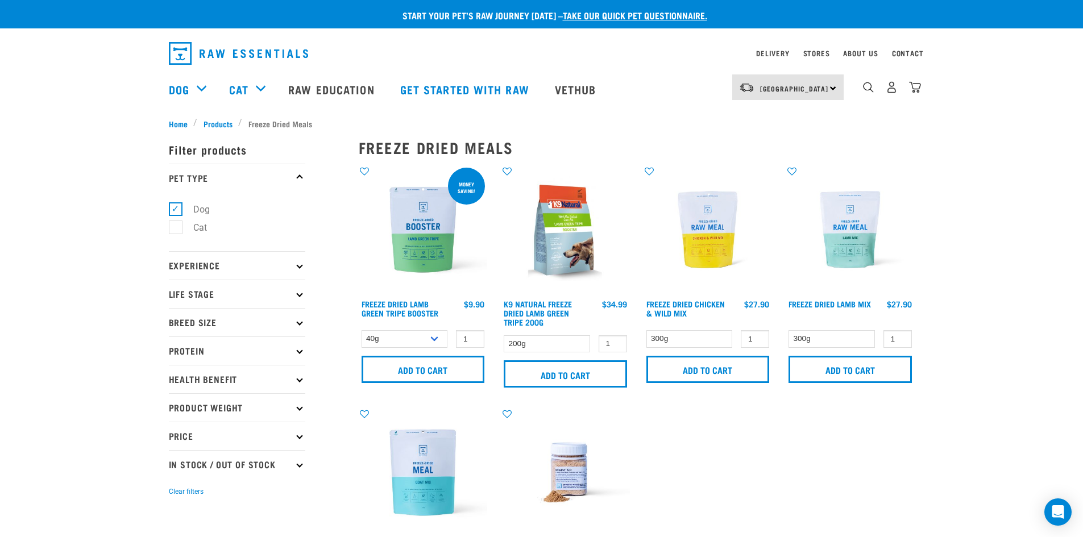
click at [623, 18] on link "take our quick pet questionnaire." at bounding box center [635, 15] width 144 height 5
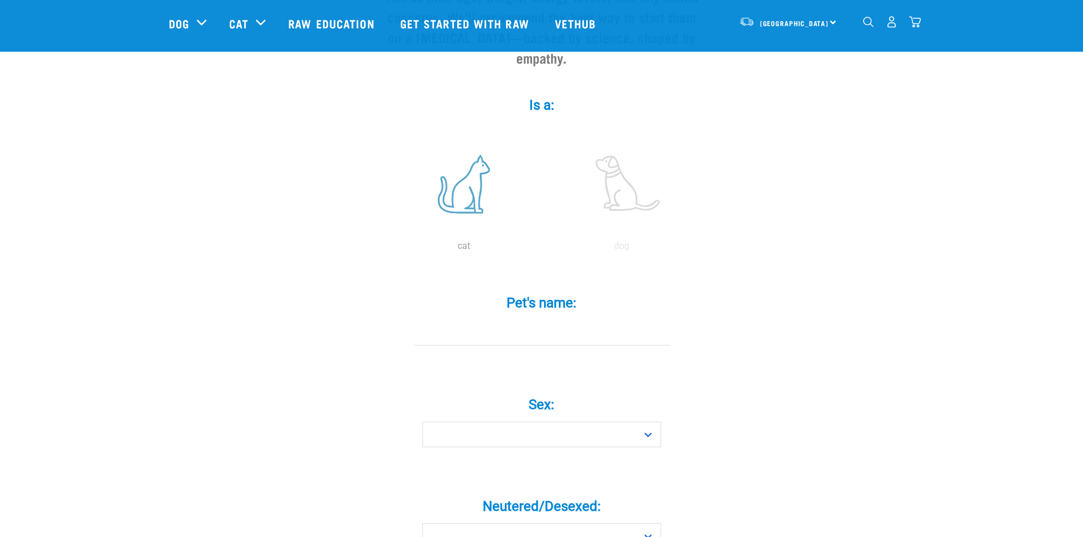
scroll to position [169, 0]
click at [462, 173] on label at bounding box center [463, 183] width 153 height 97
click at [385, 248] on input "radio" at bounding box center [385, 248] width 0 height 0
click at [539, 319] on input "Pet's name: *" at bounding box center [542, 332] width 256 height 26
type input "FELIX"
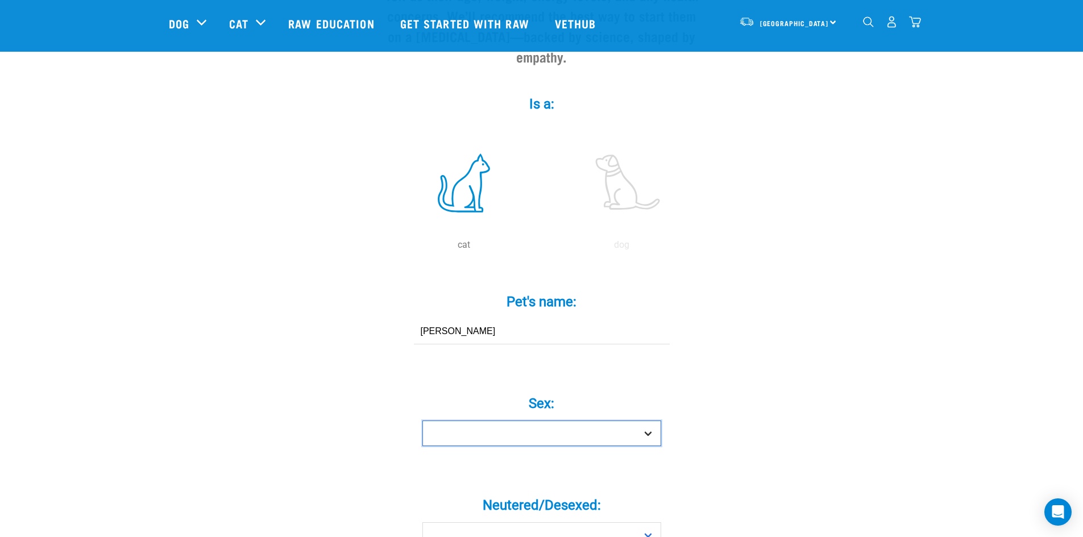
click at [506, 421] on select "Boy Girl" at bounding box center [541, 434] width 239 height 26
select select "boy"
click at [422, 421] on select "Boy Girl" at bounding box center [541, 434] width 239 height 26
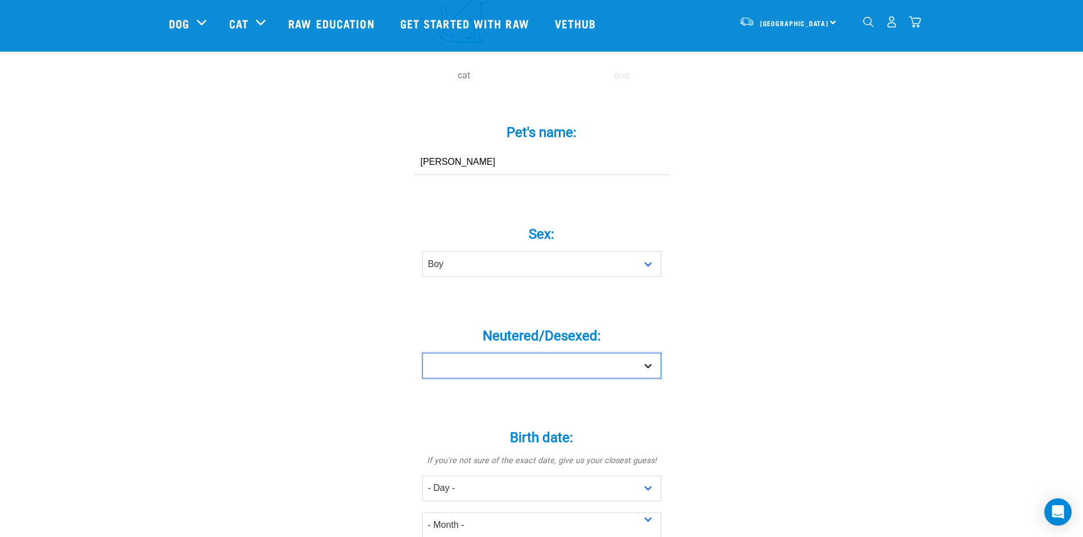
click at [483, 353] on select "Yes No" at bounding box center [541, 366] width 239 height 26
click at [483, 352] on select "Yes No" at bounding box center [541, 365] width 239 height 26
click at [474, 352] on select "Yes No" at bounding box center [541, 365] width 239 height 26
select select "yes"
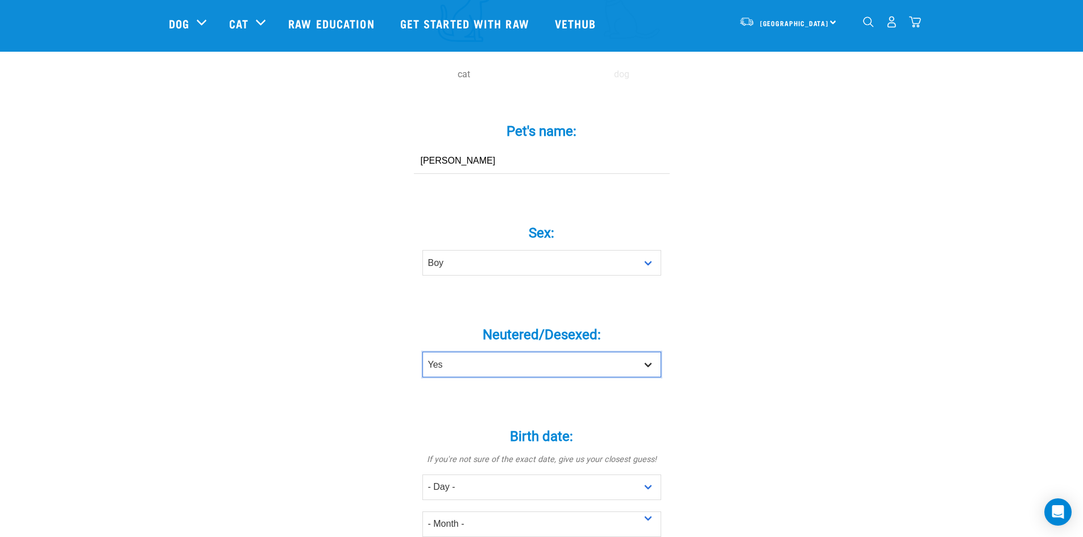
click at [422, 352] on select "Yes No" at bounding box center [541, 365] width 239 height 26
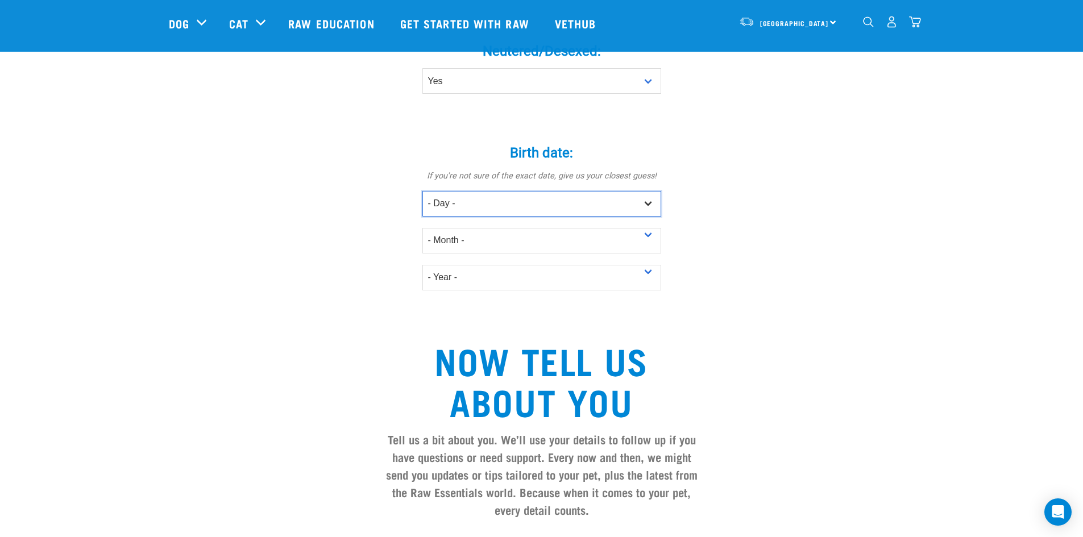
scroll to position [624, 0]
click at [467, 190] on select "- Day - 1 2 3 4 5 6 7 8 9 10 11 12 13 14 15 16 17 18 19 20 21 22 23 24 25 26 27" at bounding box center [541, 203] width 239 height 26
click at [450, 190] on select "- Day - 1 2 3 4 5 6 7 8 9 10 11 12 13 14 15 16 17 18 19 20 21 22 23 24 25 26 27" at bounding box center [541, 203] width 239 height 26
select select "5"
click at [422, 190] on select "- Day - 1 2 3 4 5 6 7 8 9 10 11 12 13 14 15 16 17 18 19 20 21 22 23 24 25 26 27" at bounding box center [541, 203] width 239 height 26
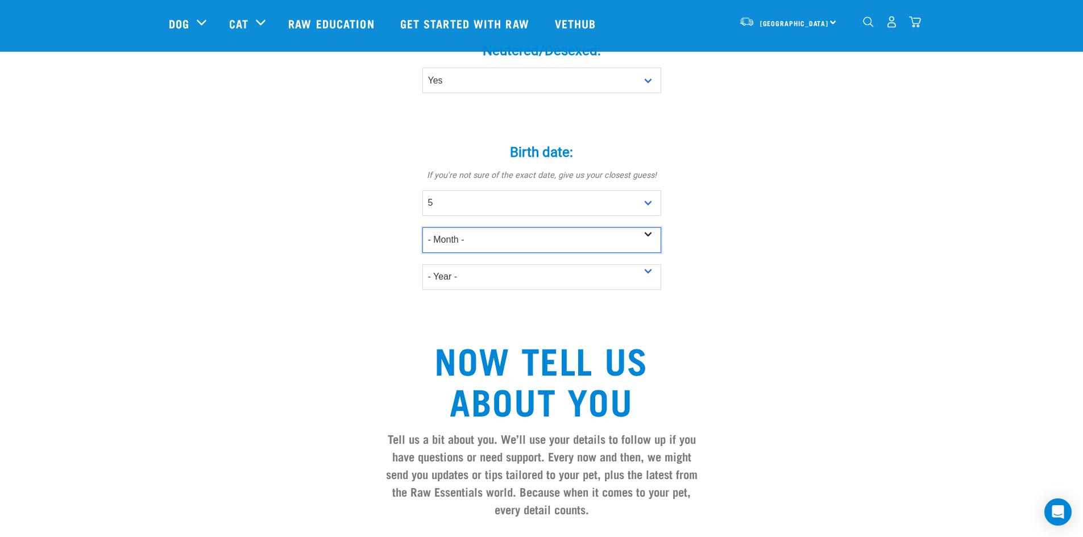
click at [454, 227] on select "- Month - January February March April May June July August September October N…" at bounding box center [541, 240] width 239 height 26
select select "April"
click at [422, 227] on select "- Month - January February March April May June July August September October N…" at bounding box center [541, 240] width 239 height 26
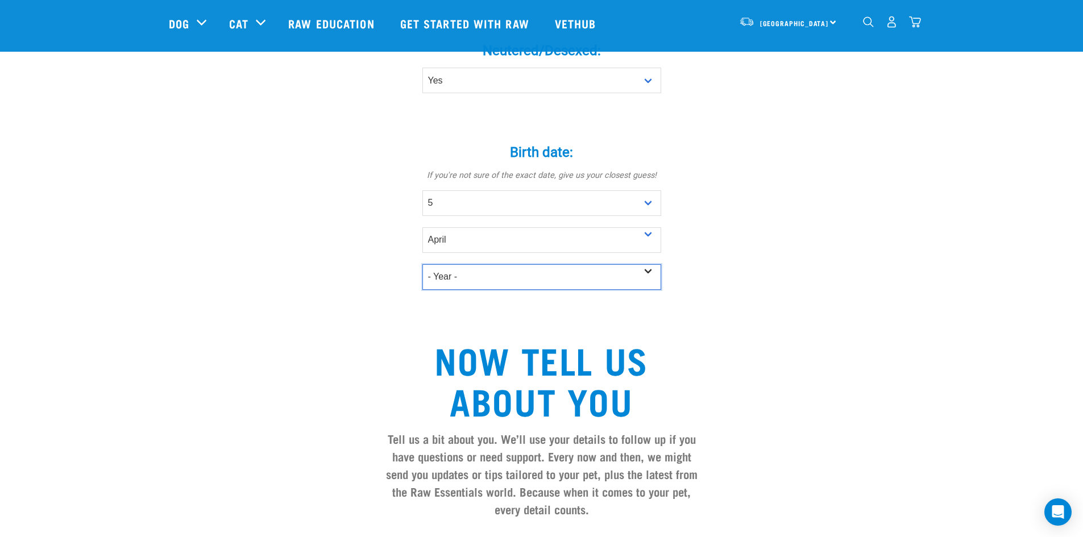
click at [451, 264] on select "- Year - 2025 2024 2023 2022 2021 2020 2019 2018 2017 2016 2015 2014 2013" at bounding box center [541, 277] width 239 height 26
select select "2018"
click at [422, 264] on select "- Year - 2025 2024 2023 2022 2021 2020 2019 2018 2017 2016 2015 2014 2013" at bounding box center [541, 277] width 239 height 26
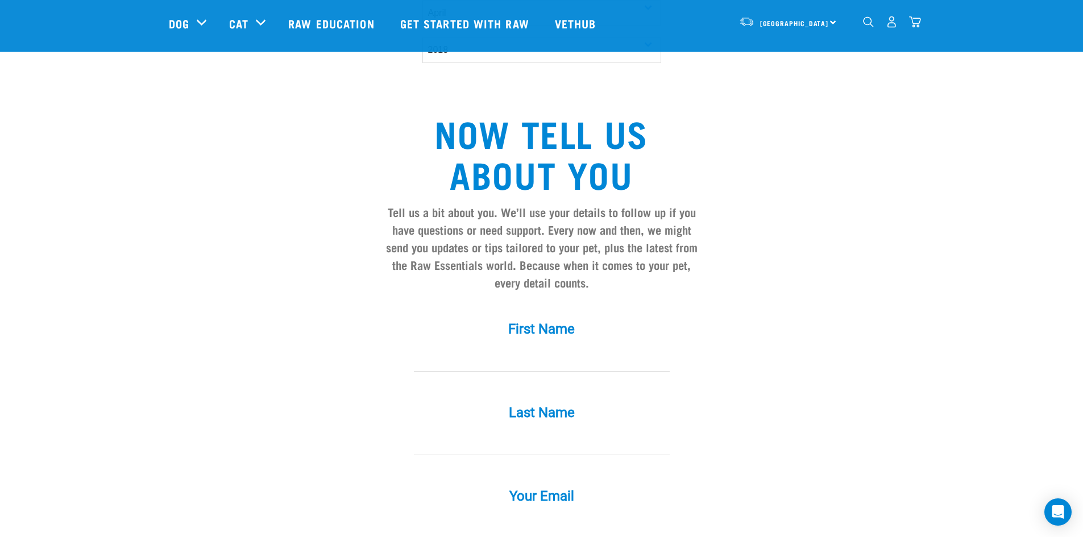
click at [531, 347] on input "text" at bounding box center [542, 359] width 256 height 26
type input "Kristen"
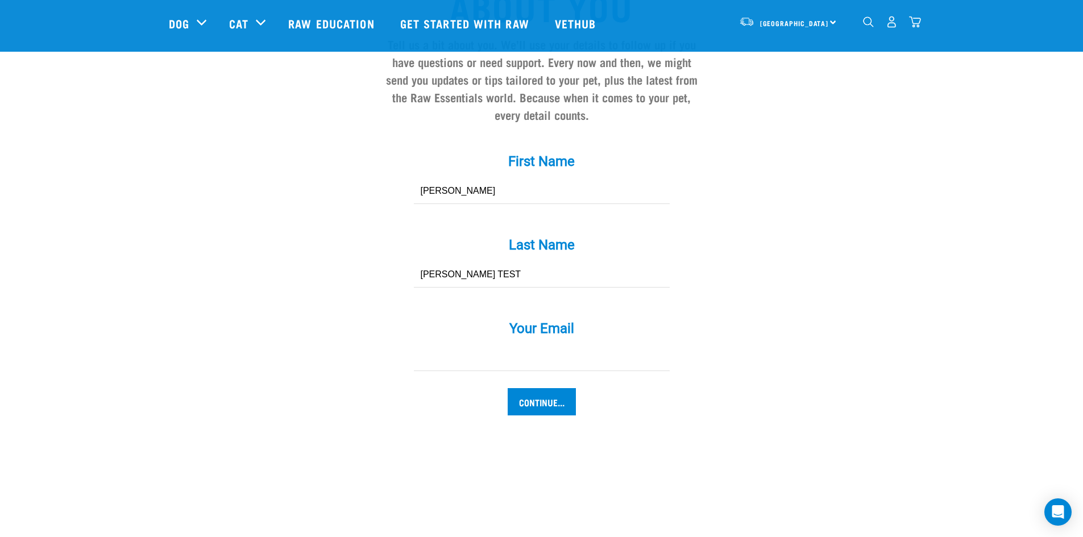
type input "McKay TEST"
click at [545, 344] on input "Your Email *" at bounding box center [542, 357] width 256 height 26
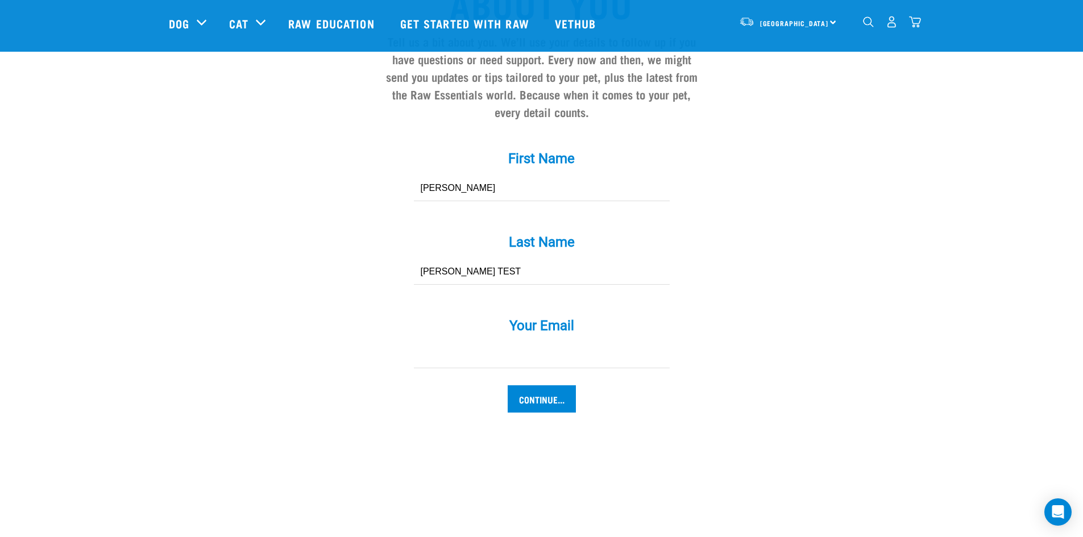
scroll to position [1022, 0]
type input "[PERSON_NAME][EMAIL_ADDRESS][DOMAIN_NAME]"
click at [535, 385] on input "Continue..." at bounding box center [542, 398] width 68 height 27
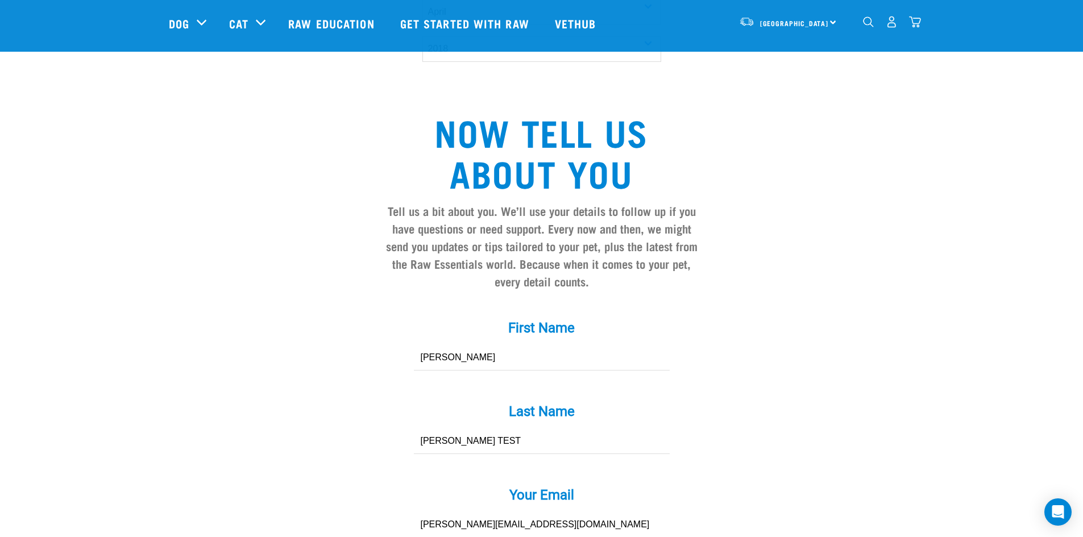
scroll to position [852, 0]
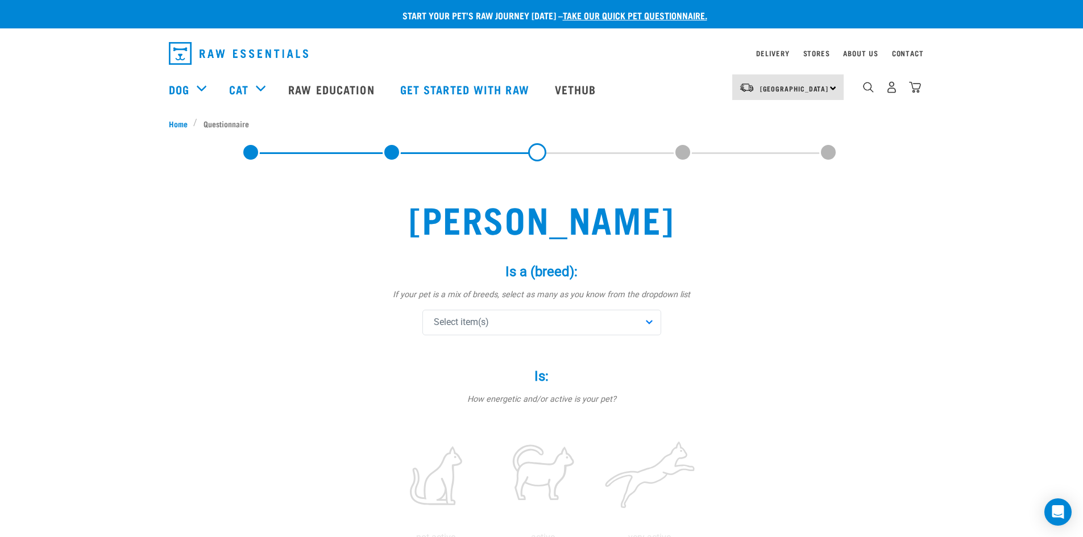
click at [505, 321] on div "Select item(s)" at bounding box center [541, 323] width 239 height 26
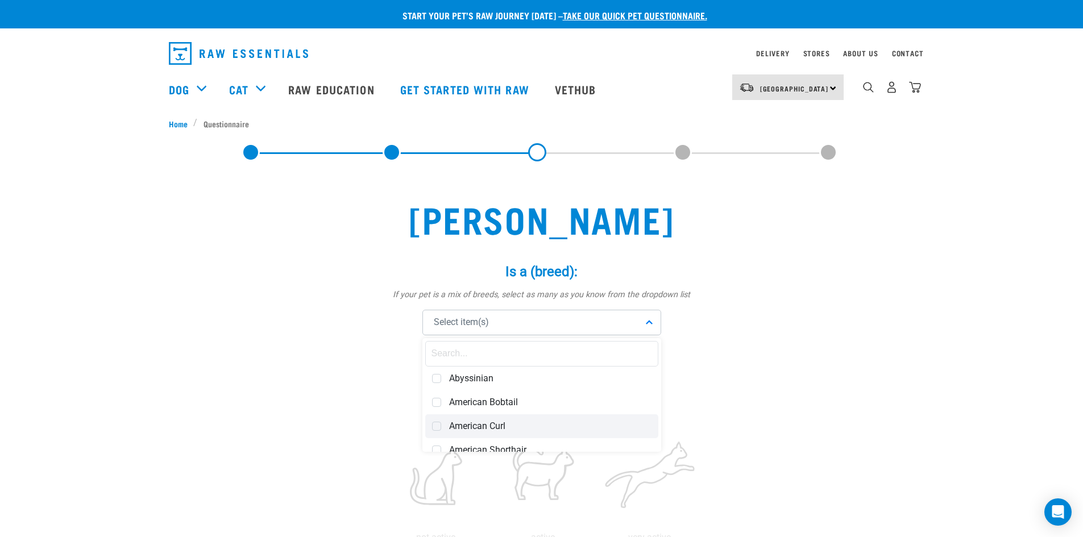
drag, startPoint x: 440, startPoint y: 424, endPoint x: 446, endPoint y: 410, distance: 15.0
click at [441, 423] on div "American Curl" at bounding box center [541, 426] width 233 height 24
click at [445, 405] on div "American Bobtail" at bounding box center [541, 403] width 233 height 24
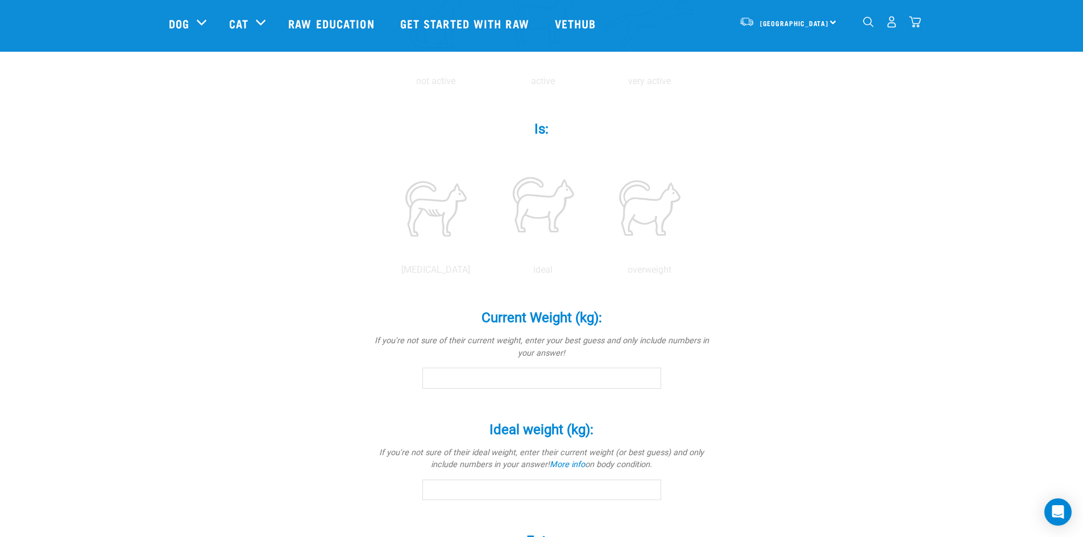
scroll to position [411, 0]
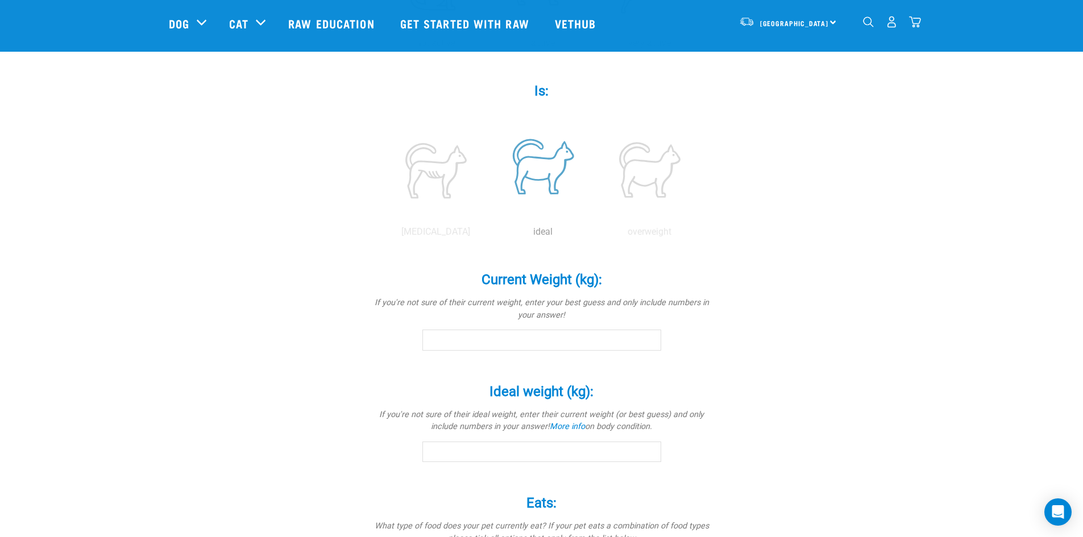
drag, startPoint x: 536, startPoint y: 166, endPoint x: 535, endPoint y: 191, distance: 25.0
click at [535, 175] on label at bounding box center [543, 170] width 102 height 97
click at [489, 235] on input "radio" at bounding box center [489, 235] width 0 height 0
drag, startPoint x: 528, startPoint y: 325, endPoint x: 528, endPoint y: 340, distance: 15.4
click at [527, 326] on div "Current Weight (kg): * If you're not sure of their current weight, enter your b…" at bounding box center [541, 303] width 341 height 95
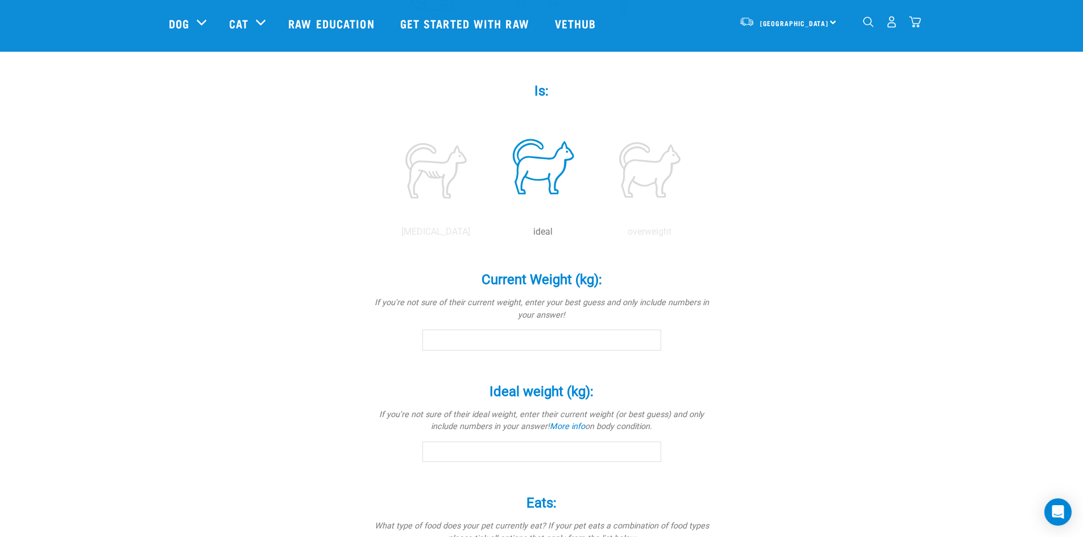
click at [529, 340] on input "Current Weight (kg): *" at bounding box center [541, 340] width 239 height 20
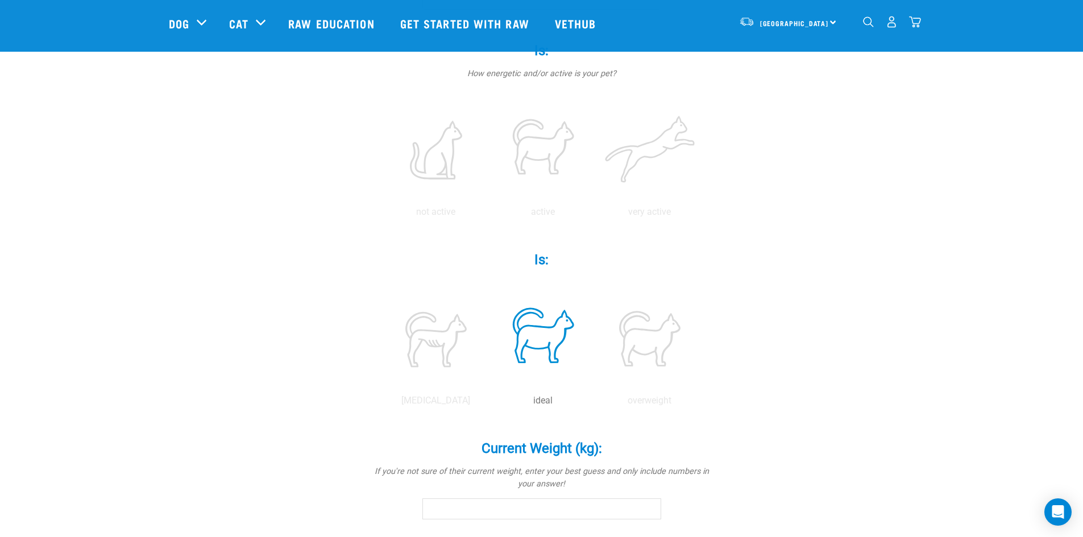
scroll to position [241, 0]
click at [525, 146] on label at bounding box center [543, 151] width 102 height 97
click at [489, 216] on input "radio" at bounding box center [489, 216] width 0 height 0
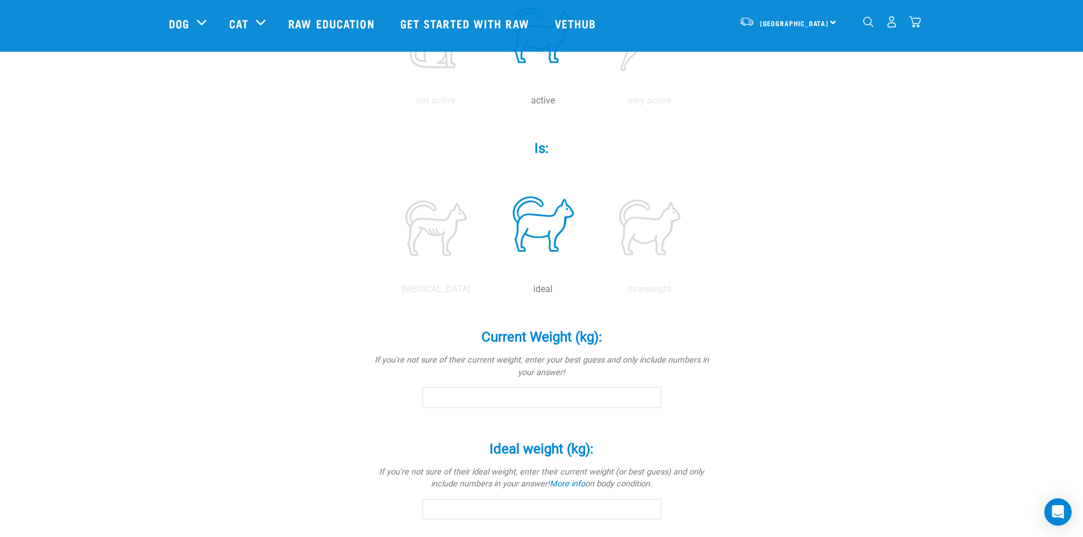
scroll to position [354, 0]
click at [470, 395] on input "Current Weight (kg): *" at bounding box center [541, 397] width 239 height 20
click at [649, 400] on input "-0.1" at bounding box center [541, 397] width 239 height 20
click at [649, 400] on input "-0.2" at bounding box center [541, 397] width 239 height 20
click at [649, 400] on input "-0.3" at bounding box center [541, 397] width 239 height 20
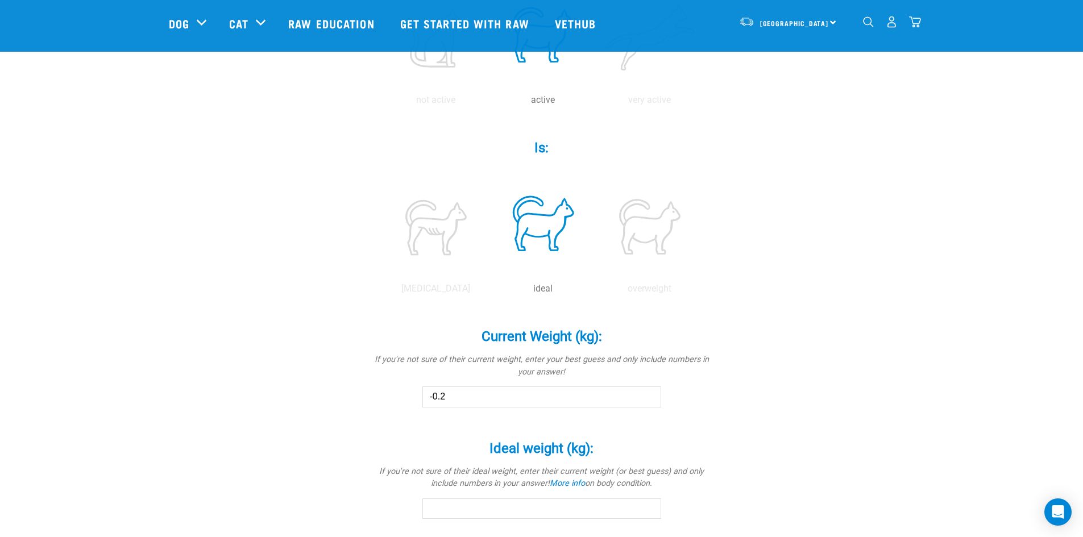
click at [649, 392] on input "-0.2" at bounding box center [541, 397] width 239 height 20
click at [649, 392] on input "-0.1" at bounding box center [541, 397] width 239 height 20
click at [649, 392] on input "0" at bounding box center [541, 397] width 239 height 20
click at [649, 392] on input "0.1" at bounding box center [541, 397] width 239 height 20
click at [649, 392] on input "0.2" at bounding box center [541, 397] width 239 height 20
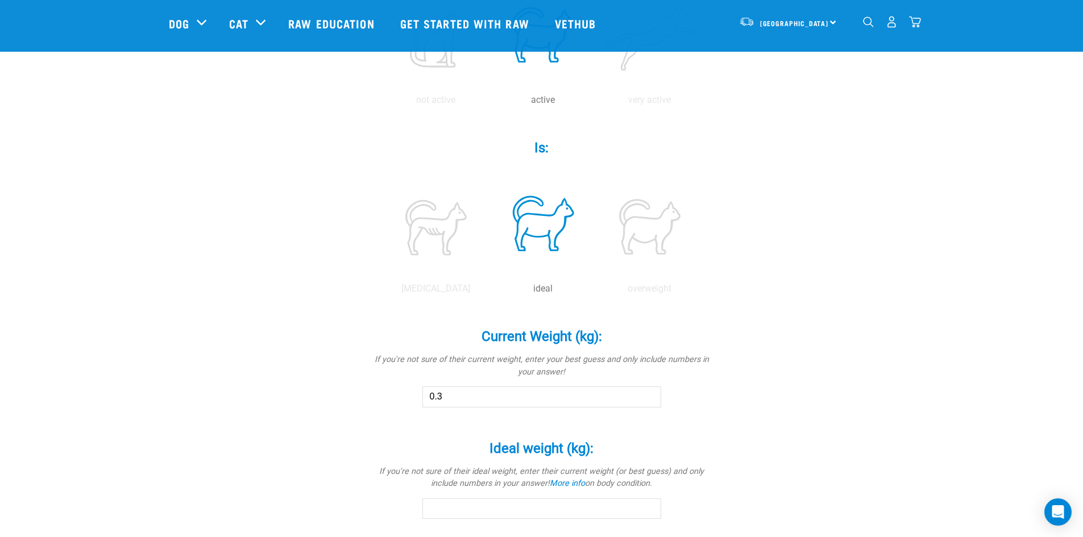
click at [649, 392] on input "0.3" at bounding box center [541, 397] width 239 height 20
click at [649, 392] on input "0.4" at bounding box center [541, 397] width 239 height 20
click at [649, 392] on input "0.5" at bounding box center [541, 397] width 239 height 20
click at [649, 392] on input "0.7" at bounding box center [541, 397] width 239 height 20
drag, startPoint x: 502, startPoint y: 392, endPoint x: 394, endPoint y: 378, distance: 108.9
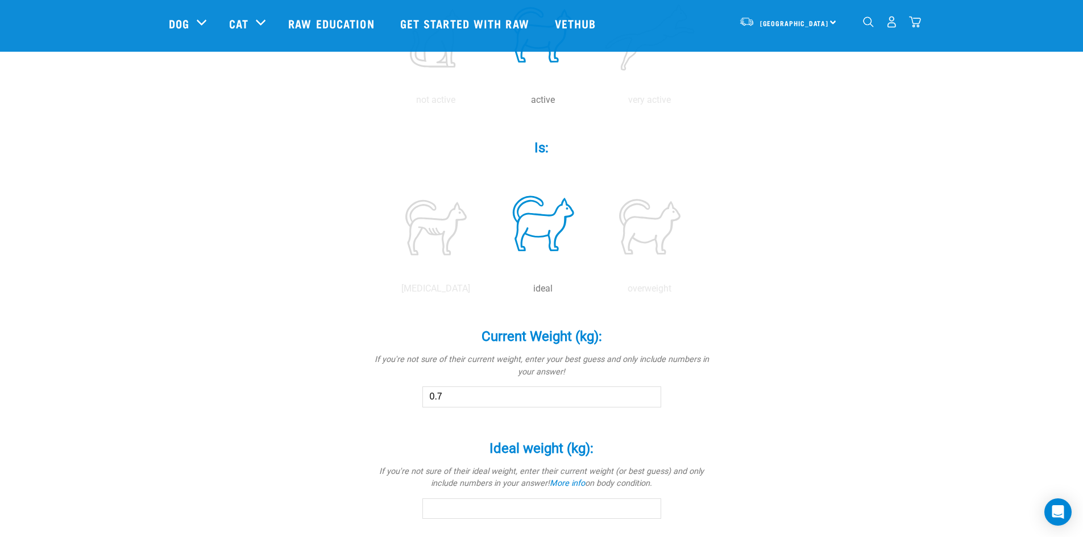
click at [396, 378] on div "Current Weight (kg): * If you're not sure of their current weight, enter your b…" at bounding box center [541, 360] width 341 height 95
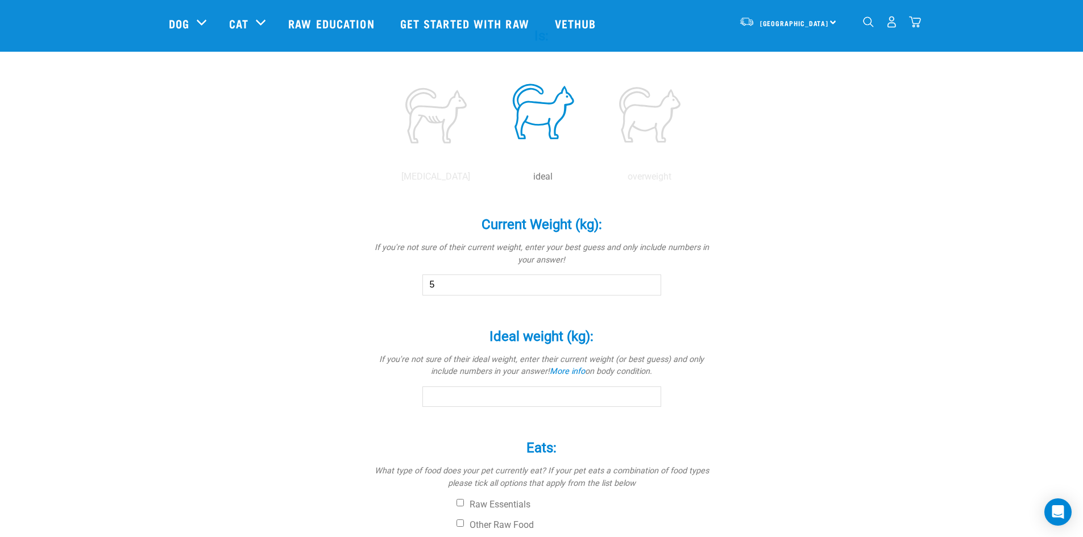
scroll to position [467, 0]
type input "5"
click at [464, 400] on input "Ideal weight (kg): *" at bounding box center [541, 395] width 239 height 20
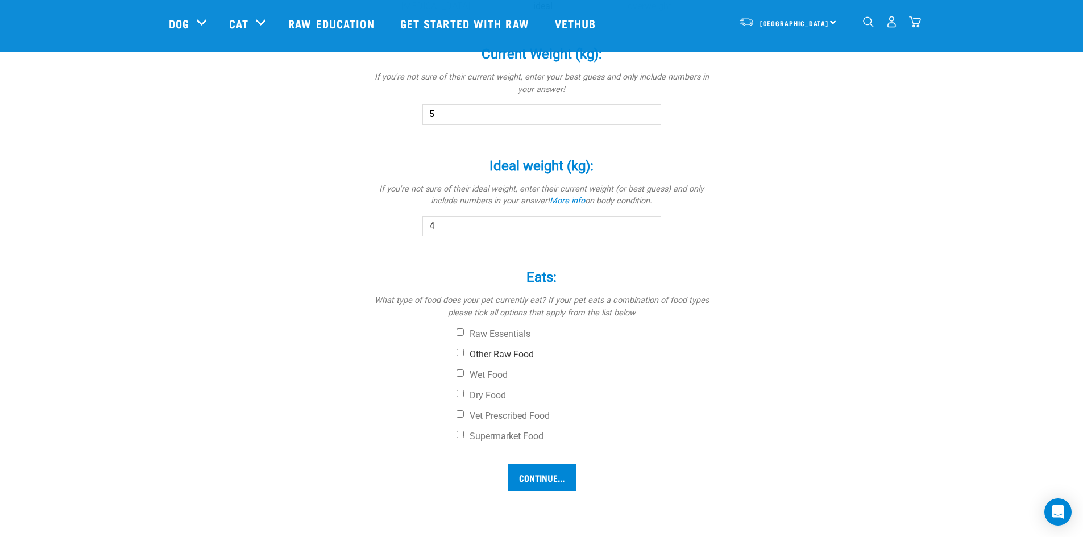
type input "4"
click at [460, 355] on input "Other Raw Food" at bounding box center [459, 351] width 7 height 7
checkbox input "true"
drag, startPoint x: 461, startPoint y: 333, endPoint x: 473, endPoint y: 346, distance: 17.7
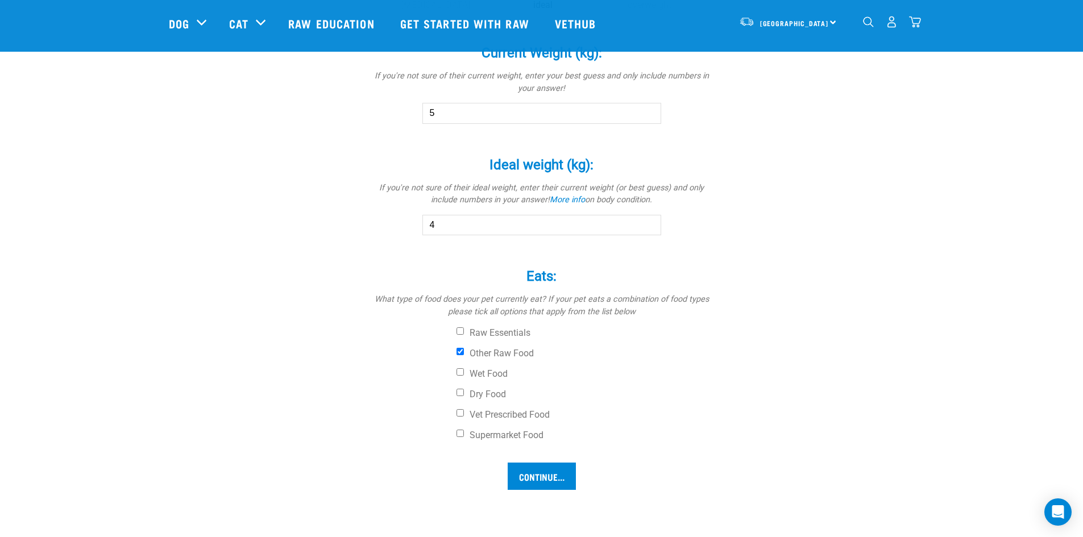
click at [464, 336] on label "Raw Essentials" at bounding box center [584, 332] width 256 height 11
click at [464, 335] on input "Raw Essentials" at bounding box center [459, 330] width 7 height 7
checkbox input "true"
click at [558, 477] on input "Continue..." at bounding box center [542, 476] width 68 height 27
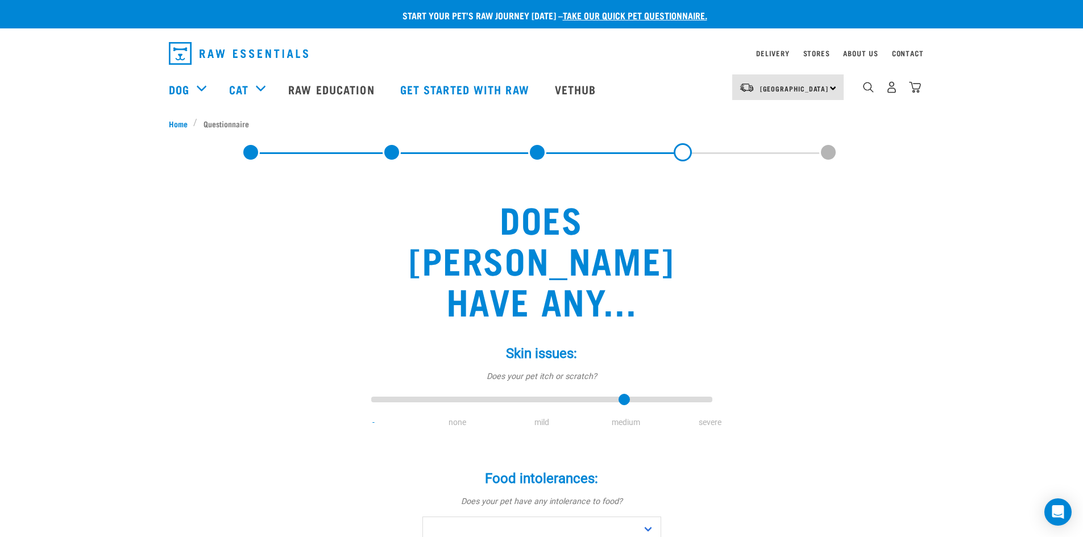
drag, startPoint x: 626, startPoint y: 364, endPoint x: 609, endPoint y: 348, distance: 23.3
type input "3"
click at [616, 392] on input "range" at bounding box center [541, 400] width 341 height 16
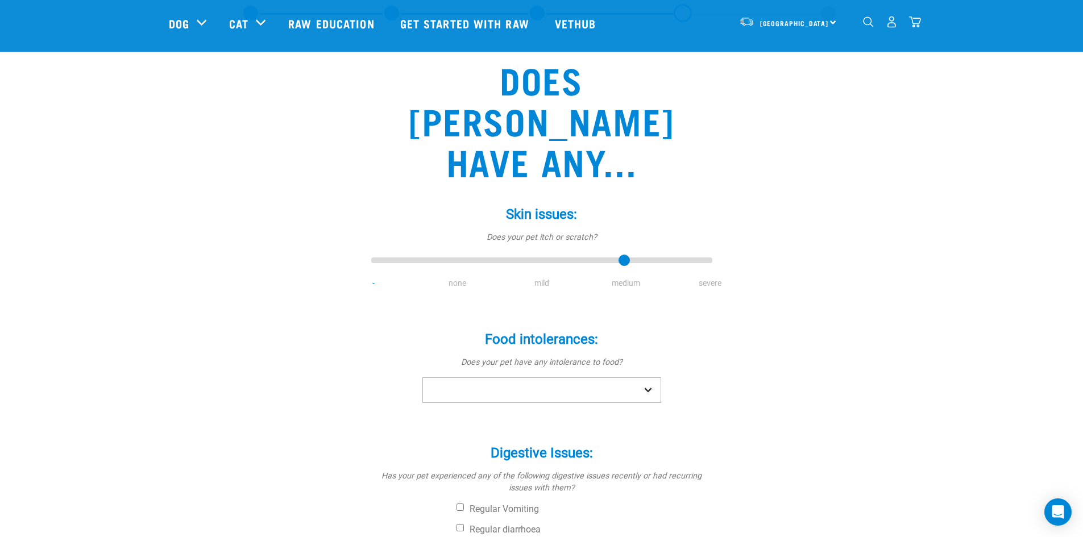
scroll to position [56, 0]
click at [532, 377] on select "No Yes" at bounding box center [541, 390] width 239 height 26
click at [518, 377] on select "No Yes" at bounding box center [541, 390] width 239 height 26
select select "yes"
click at [422, 377] on select "No Yes" at bounding box center [541, 390] width 239 height 26
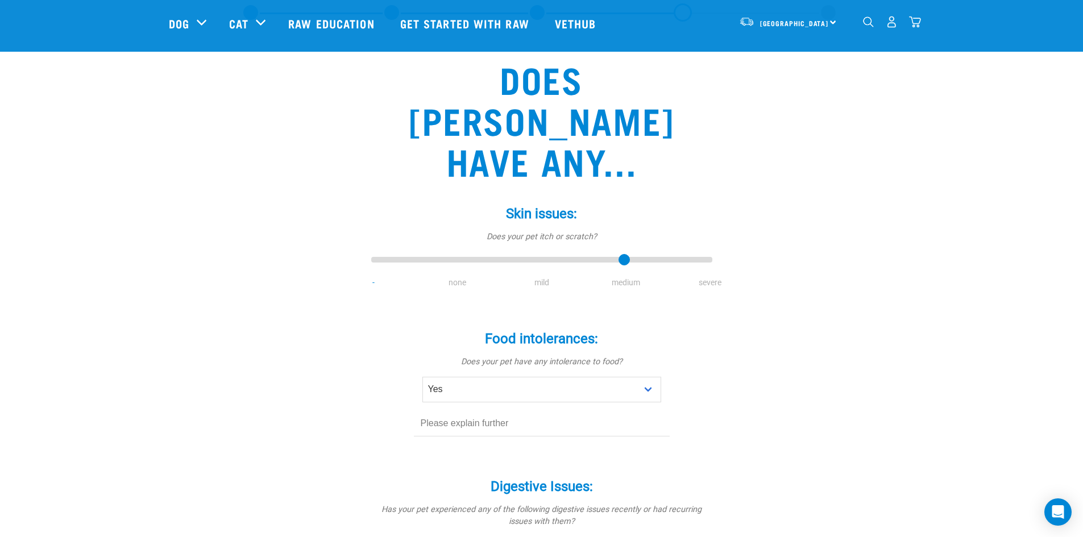
click at [509, 411] on input "text" at bounding box center [542, 424] width 256 height 26
type input "chicken"
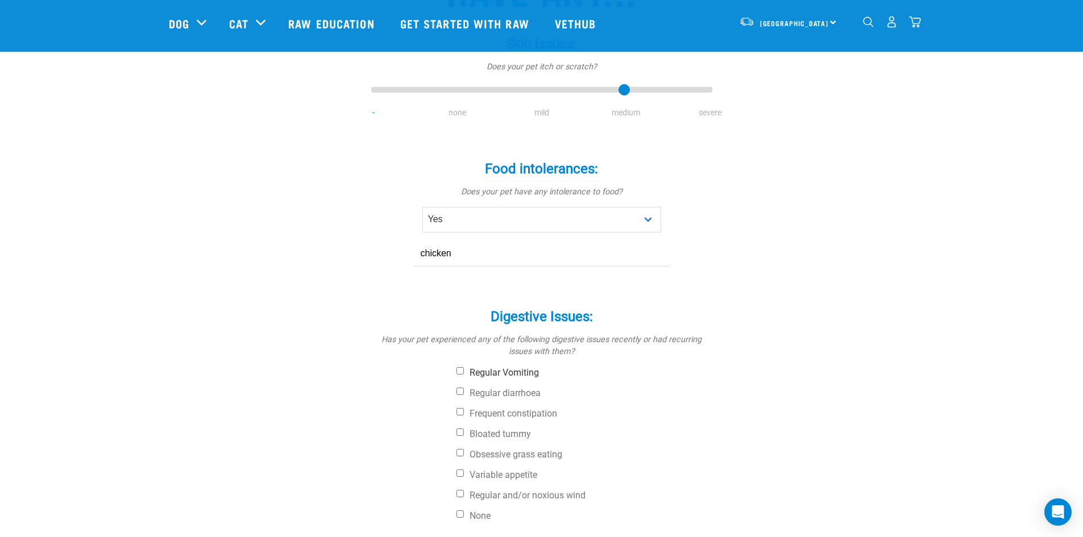
click at [463, 367] on label "Regular Vomiting" at bounding box center [584, 372] width 256 height 11
click at [463, 367] on input "Regular Vomiting" at bounding box center [459, 370] width 7 height 7
checkbox input "true"
drag, startPoint x: 465, startPoint y: 347, endPoint x: 482, endPoint y: 359, distance: 20.8
click at [466, 387] on label "Regular diarrhoea" at bounding box center [584, 392] width 256 height 11
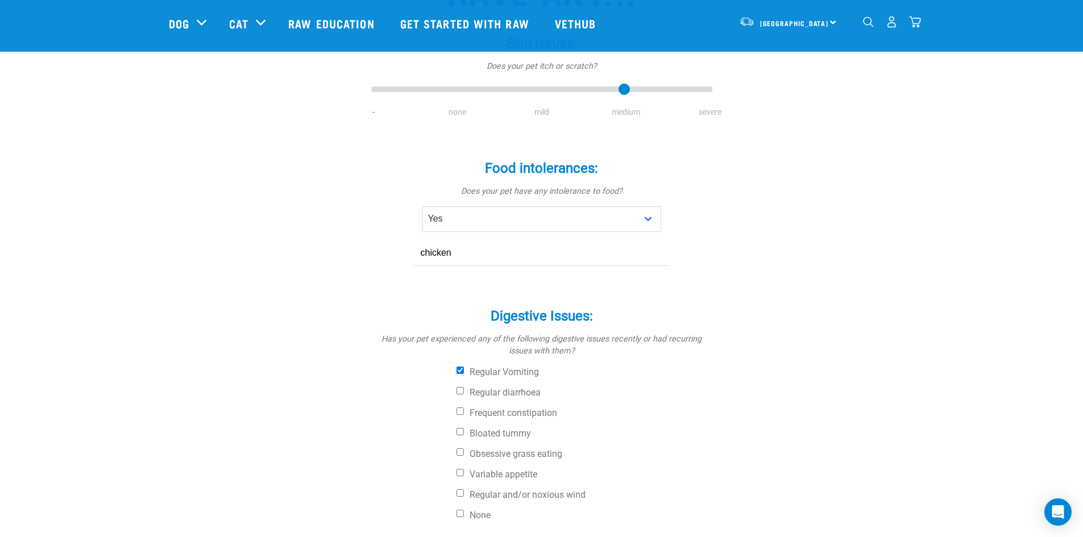
click at [464, 387] on input "Regular diarrhoea" at bounding box center [459, 390] width 7 height 7
checkbox input "true"
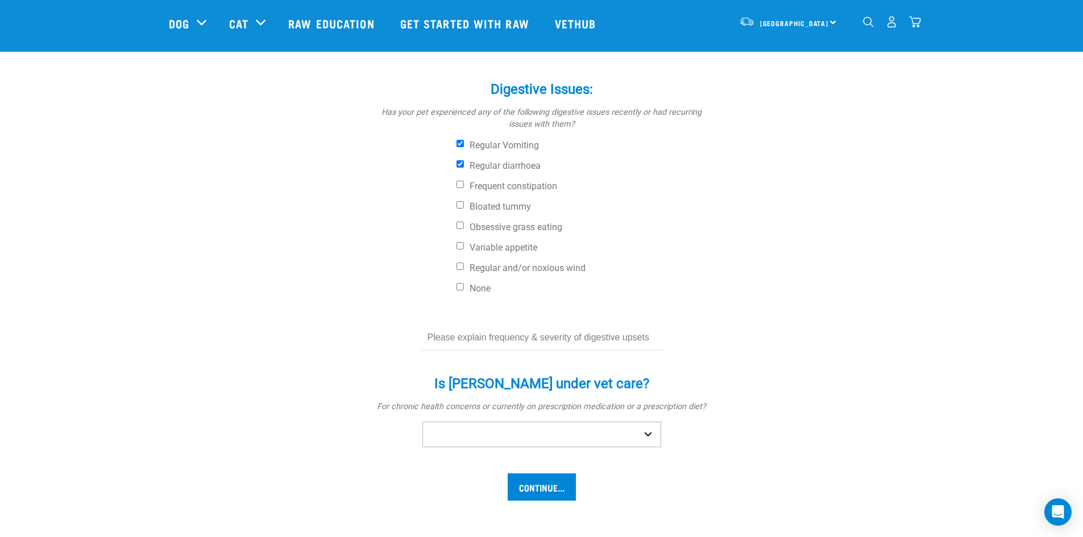
scroll to position [454, 0]
click at [539, 421] on select "No Yes" at bounding box center [541, 434] width 239 height 26
select select "no"
click at [422, 421] on select "No Yes" at bounding box center [541, 434] width 239 height 26
click at [545, 473] on input "Continue..." at bounding box center [542, 486] width 68 height 27
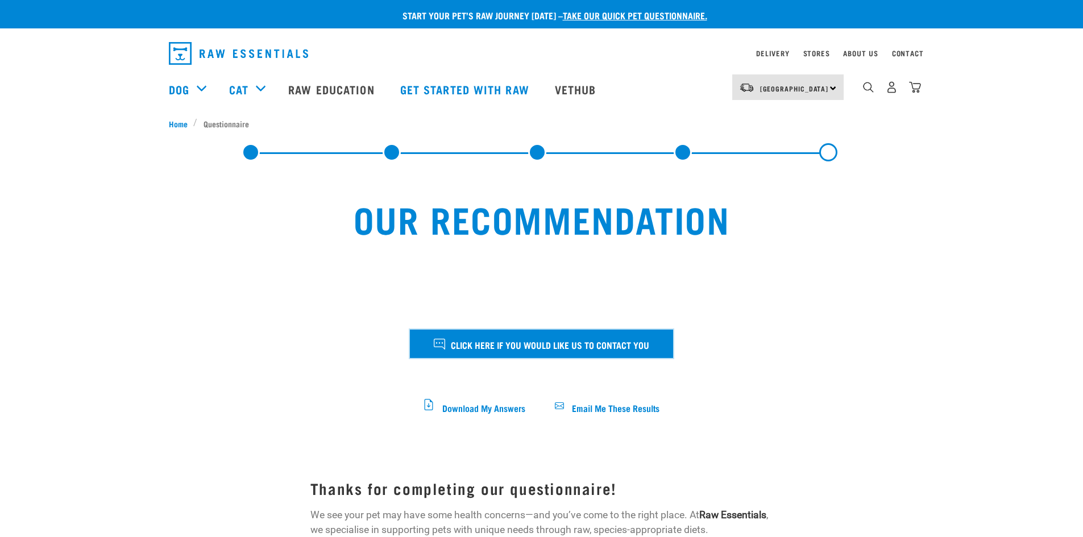
click at [525, 352] on button "Click here if you would like us to contact you" at bounding box center [541, 344] width 263 height 28
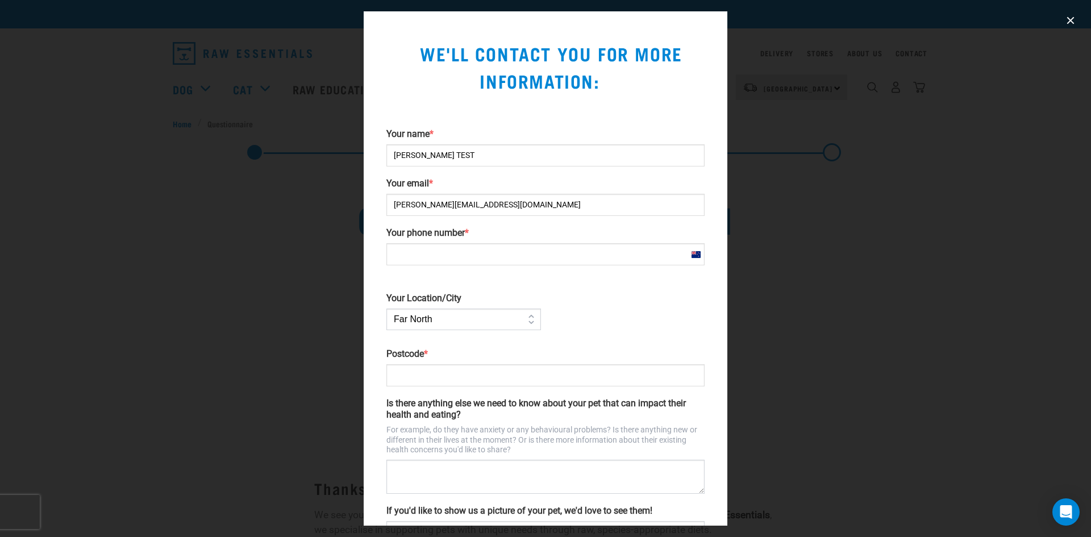
click at [481, 256] on input "Your phone number *" at bounding box center [546, 254] width 318 height 22
type input "0272233776"
click at [483, 323] on select "Far [GEOGRAPHIC_DATA] [GEOGRAPHIC_DATA] [GEOGRAPHIC_DATA] [GEOGRAPHIC_DATA] [GE…" at bounding box center [464, 320] width 155 height 22
select select "[GEOGRAPHIC_DATA]"
click at [387, 309] on select "Far [GEOGRAPHIC_DATA] [GEOGRAPHIC_DATA] [GEOGRAPHIC_DATA] [GEOGRAPHIC_DATA] [GE…" at bounding box center [464, 320] width 155 height 22
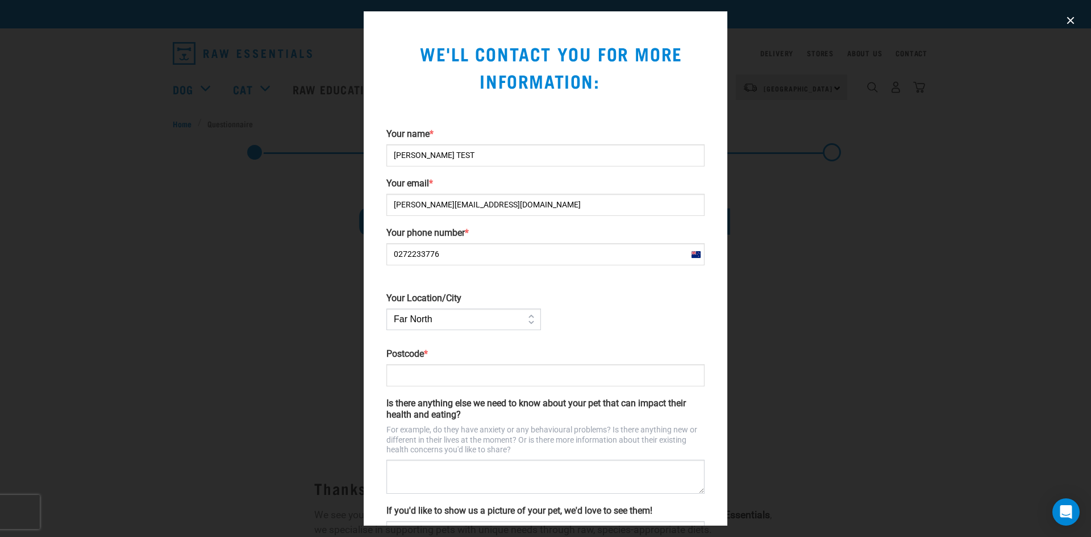
click at [438, 372] on input "Postcode *" at bounding box center [546, 375] width 318 height 22
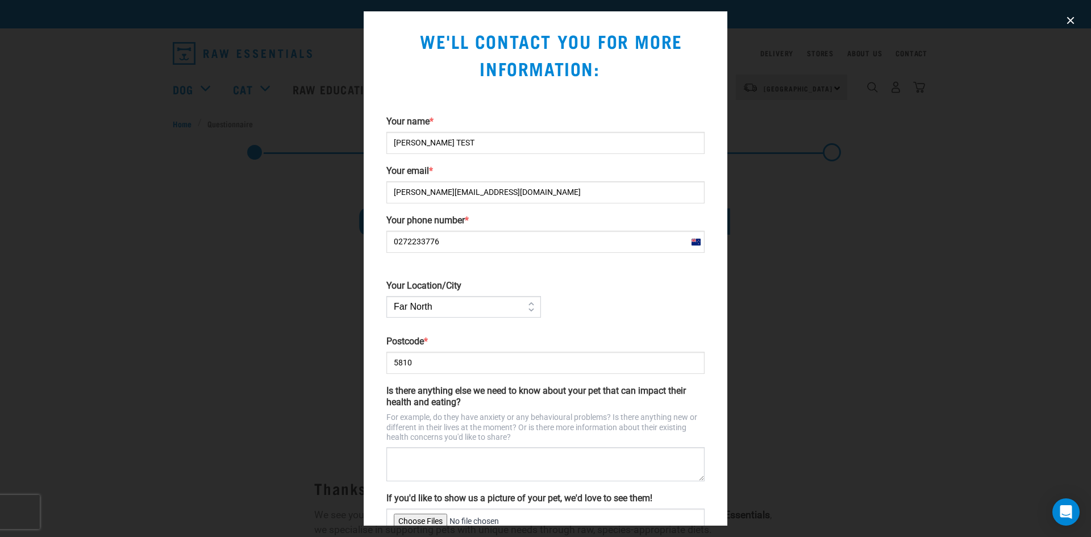
scroll to position [93, 0]
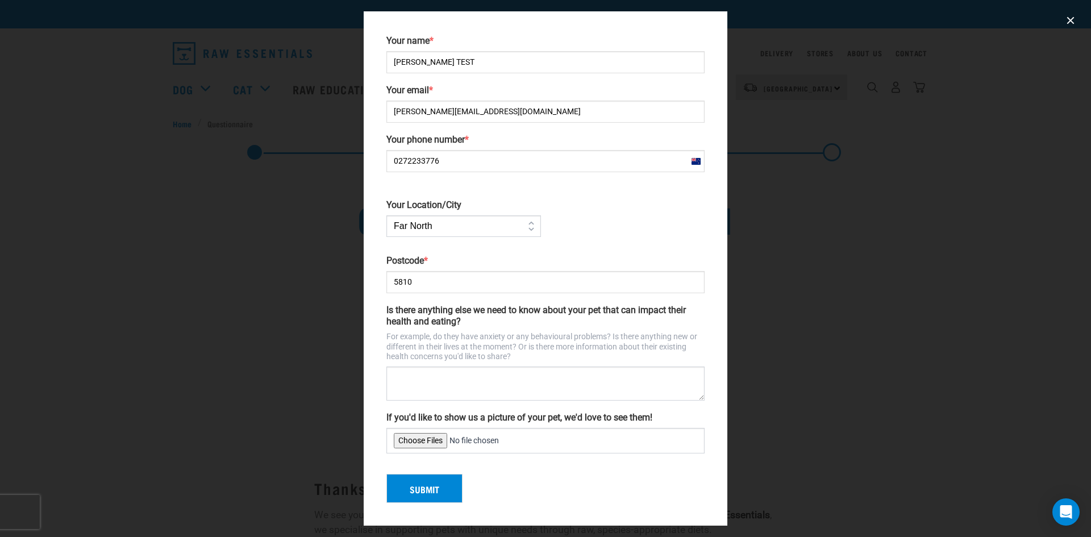
type input "5810"
click at [430, 484] on button "Submit" at bounding box center [425, 489] width 76 height 30
